Goal: Check status: Check status

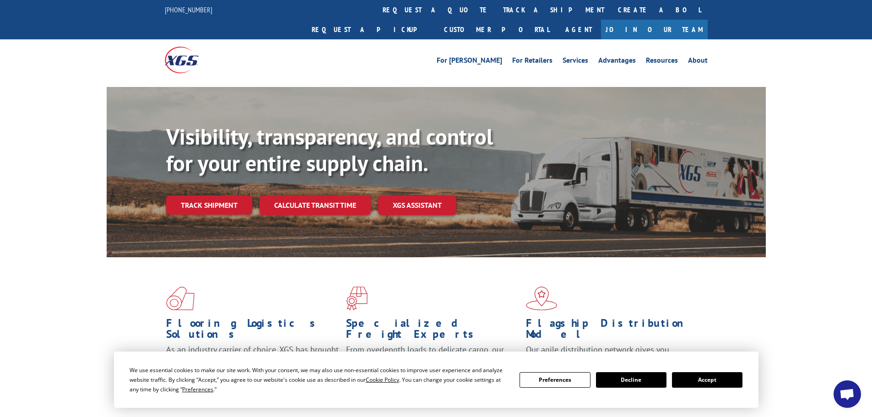
click at [704, 385] on button "Accept" at bounding box center [707, 380] width 70 height 16
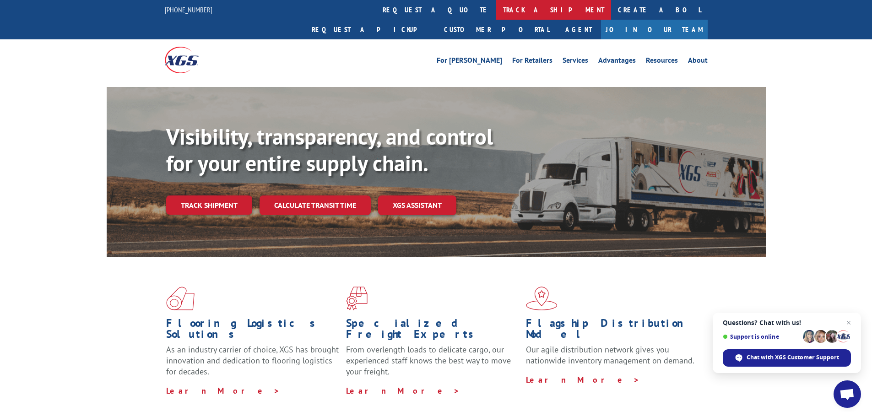
click at [496, 12] on link "track a shipment" at bounding box center [553, 10] width 115 height 20
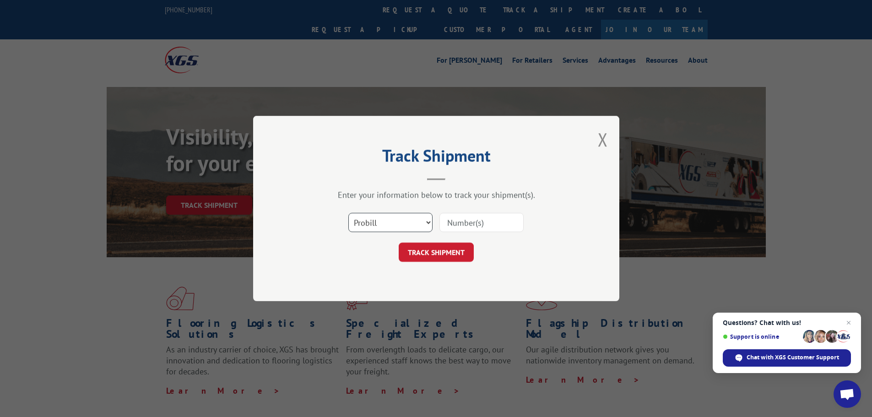
click at [406, 218] on select "Select category... Probill BOL PO" at bounding box center [390, 222] width 84 height 19
select select "bol"
click at [348, 213] on select "Select category... Probill BOL PO" at bounding box center [390, 222] width 84 height 19
click at [458, 224] on input at bounding box center [481, 222] width 84 height 19
paste input "7046642"
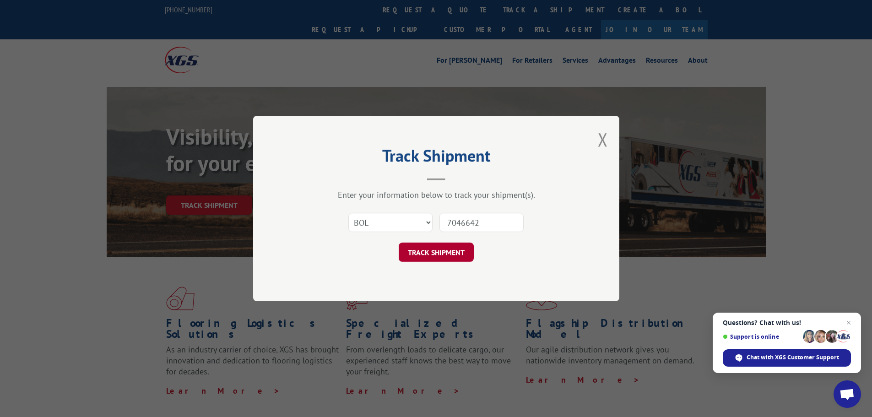
type input "7046642"
click at [442, 251] on button "TRACK SHIPMENT" at bounding box center [436, 252] width 75 height 19
